Goal: Task Accomplishment & Management: Manage account settings

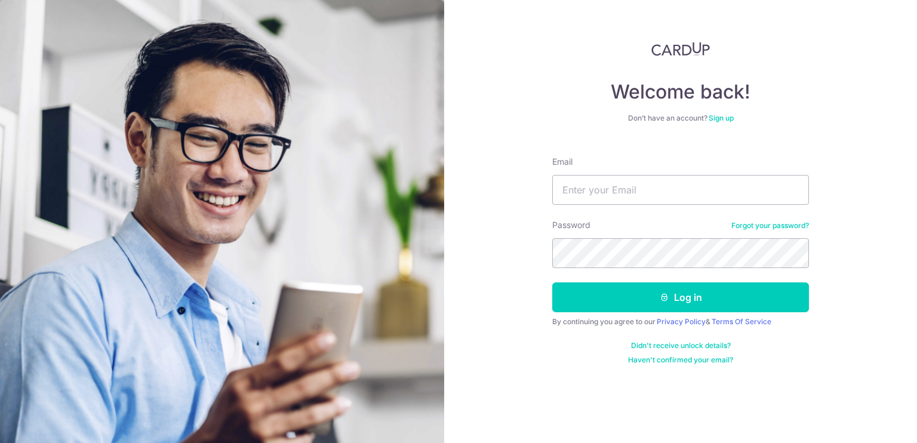
click at [0, 442] on nordpass-autofill-portal at bounding box center [0, 443] width 0 height 0
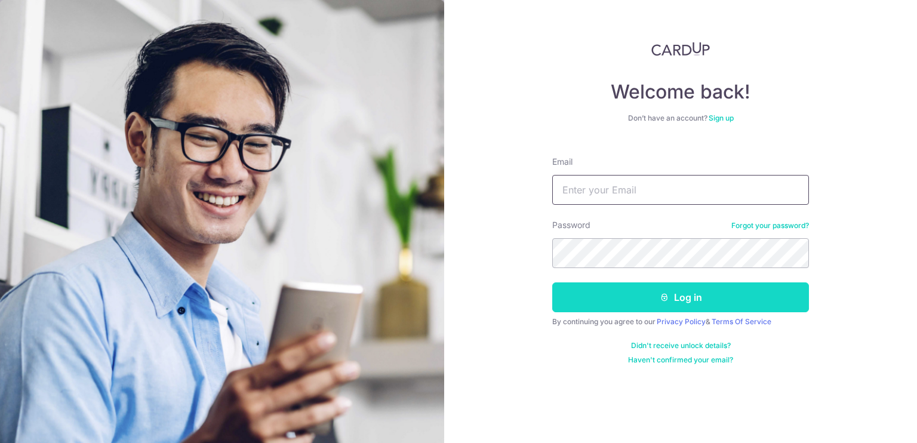
type input "[PERSON_NAME][EMAIL_ADDRESS][DOMAIN_NAME]"
click at [687, 286] on button "Log in" at bounding box center [680, 297] width 257 height 30
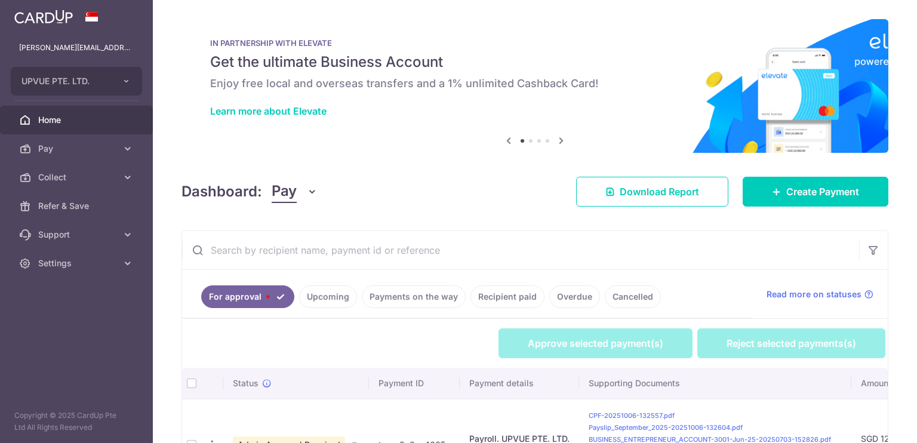
click at [186, 384] on th at bounding box center [191, 383] width 19 height 31
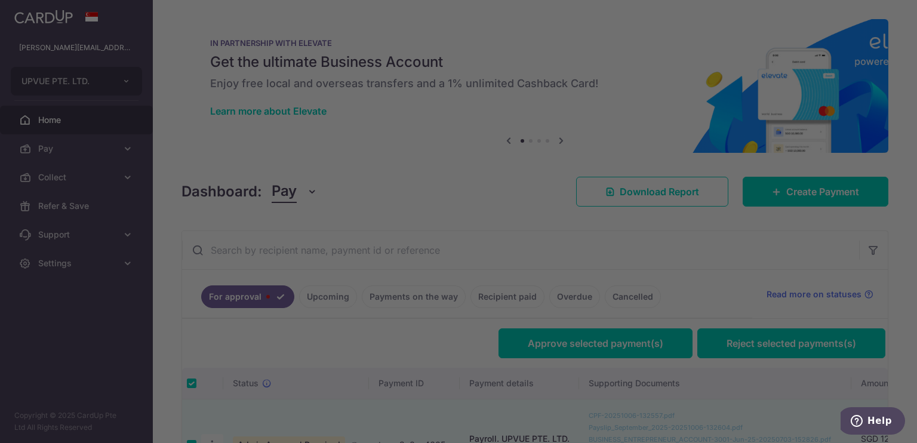
click at [594, 331] on body "nicole.ho@upvuecpa.com UPVUE PTE. LTD. Add new company UPVUE PTE. LTD. Home Pay…" at bounding box center [458, 221] width 917 height 443
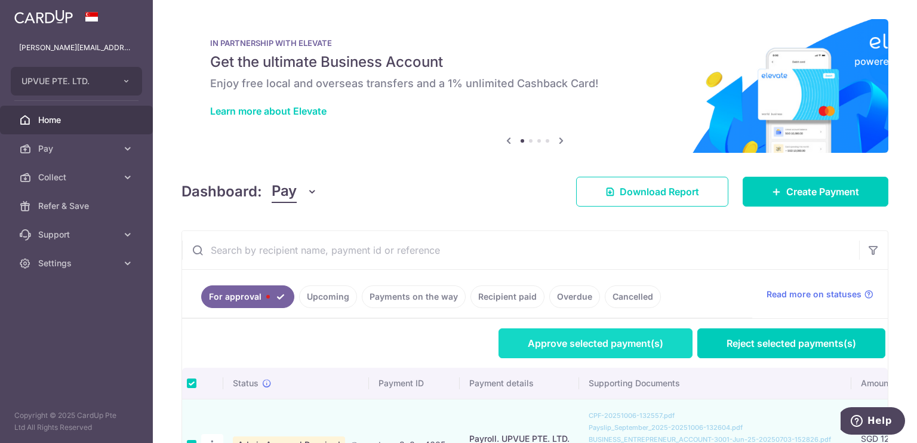
click at [620, 353] on link "Approve selected payment(s)" at bounding box center [595, 343] width 194 height 30
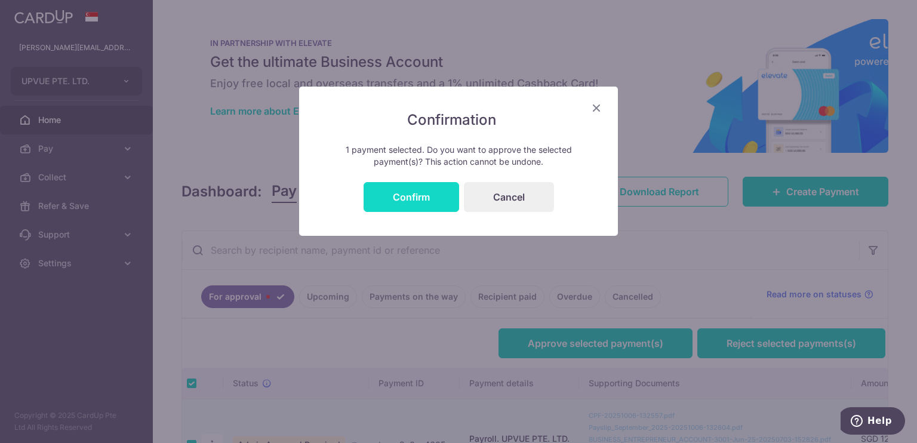
click at [427, 200] on button "Confirm" at bounding box center [410, 197] width 95 height 30
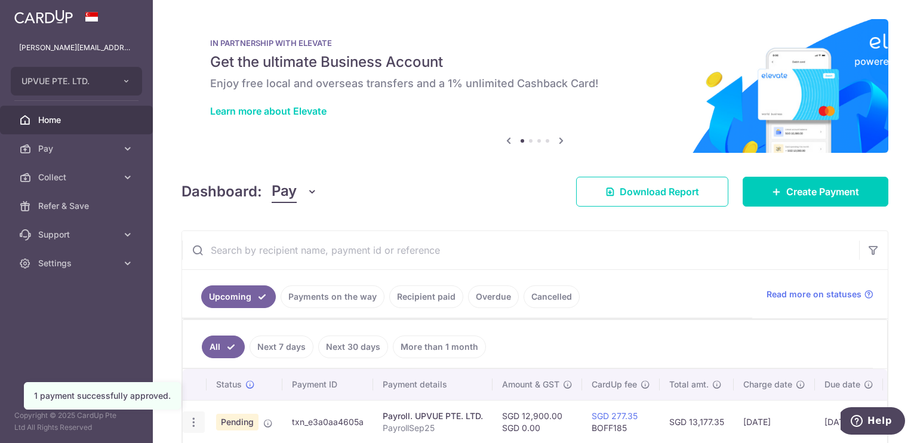
click at [191, 421] on icon "button" at bounding box center [193, 422] width 13 height 13
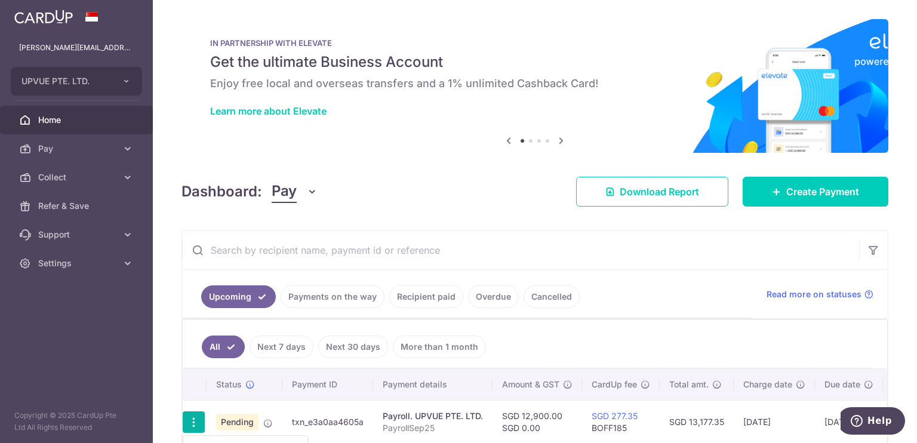
click at [191, 421] on icon "button" at bounding box center [193, 422] width 13 height 13
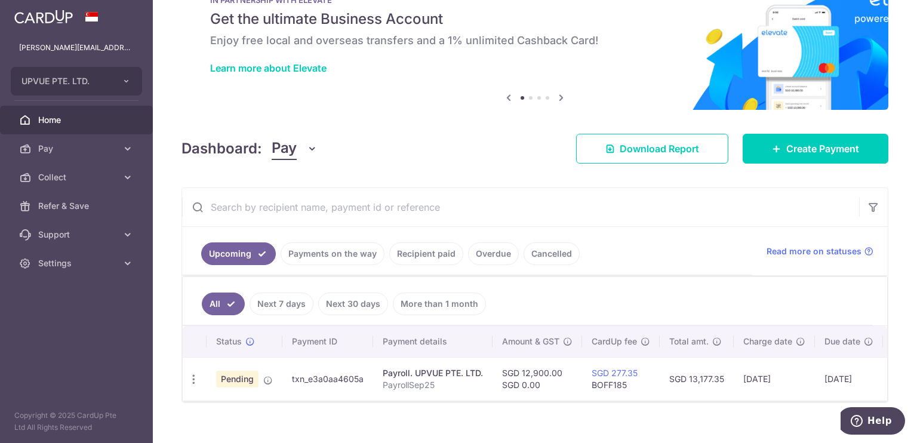
scroll to position [63, 0]
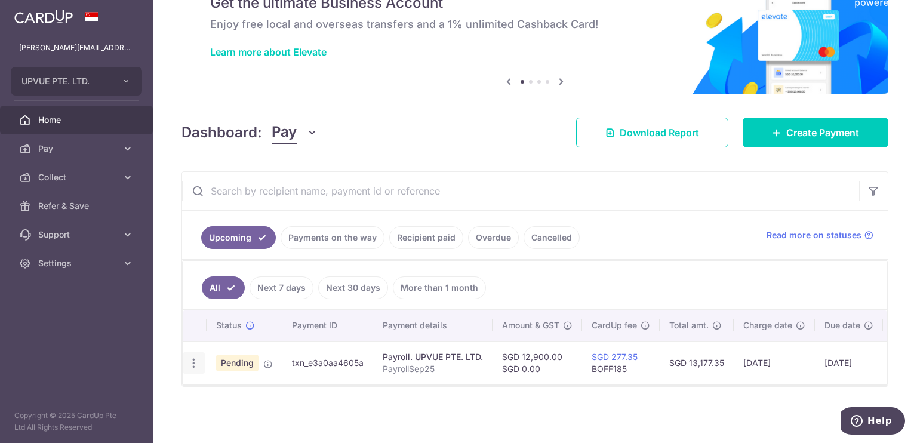
click at [193, 359] on icon "button" at bounding box center [193, 363] width 13 height 13
